Goal: Find contact information: Find contact information

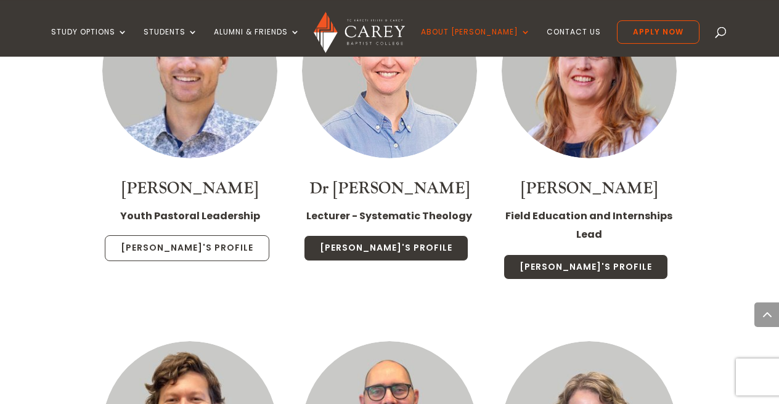
scroll to position [2627, 0]
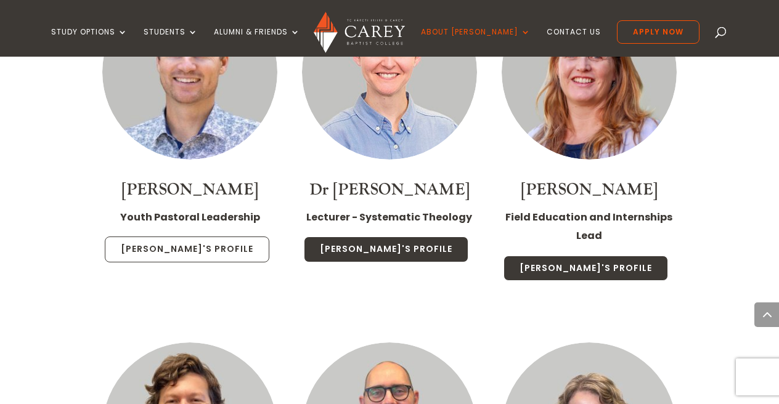
click at [200, 237] on link "[PERSON_NAME]'s Profile" at bounding box center [187, 250] width 164 height 26
click at [172, 237] on link "Sam's Profile" at bounding box center [187, 250] width 164 height 26
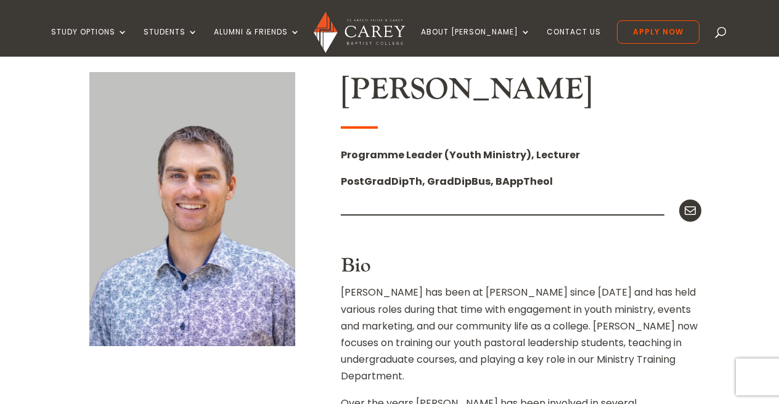
scroll to position [320, 0]
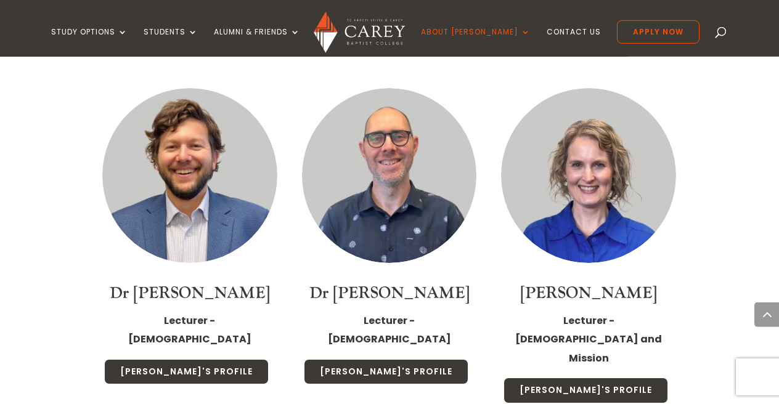
scroll to position [2883, 0]
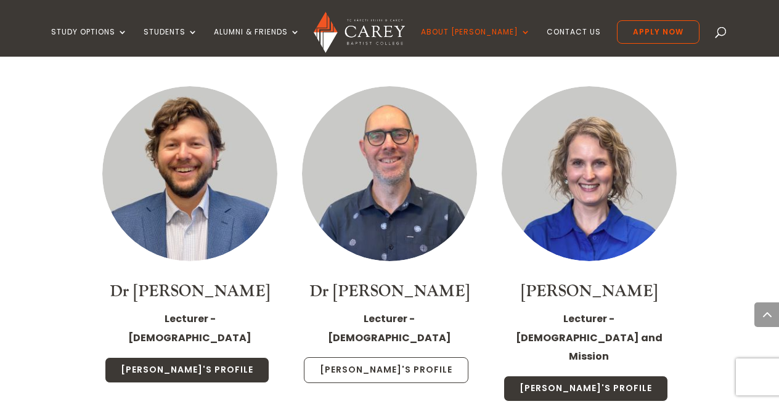
click at [402, 357] on link "Jonathan's Profile" at bounding box center [386, 370] width 164 height 26
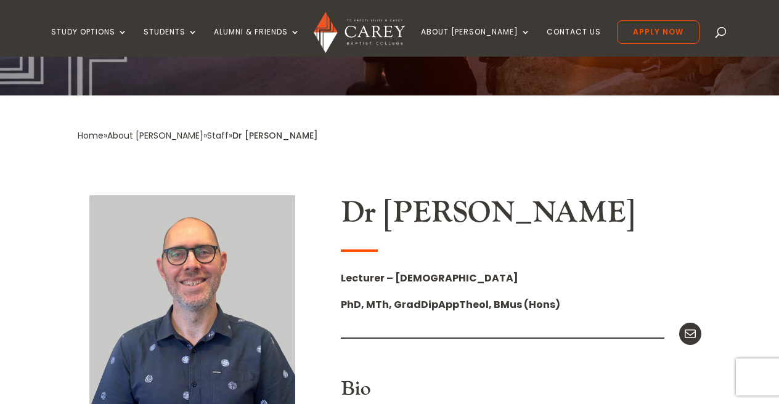
scroll to position [192, 0]
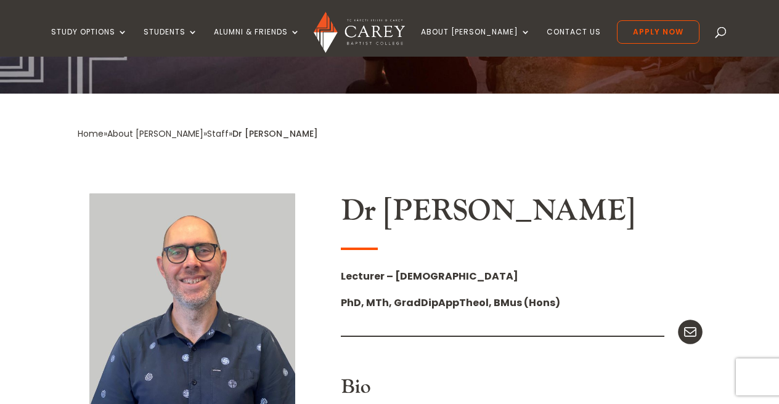
click at [694, 329] on icon at bounding box center [689, 332] width 16 height 16
